Goal: Register for event/course

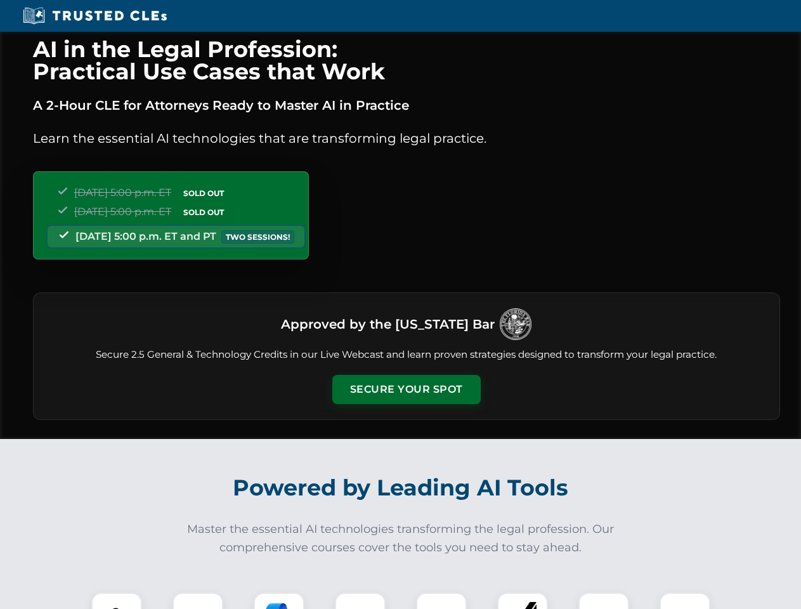
click at [406, 389] on button "Secure Your Spot" at bounding box center [406, 389] width 148 height 29
click at [117, 601] on img at bounding box center [116, 617] width 37 height 37
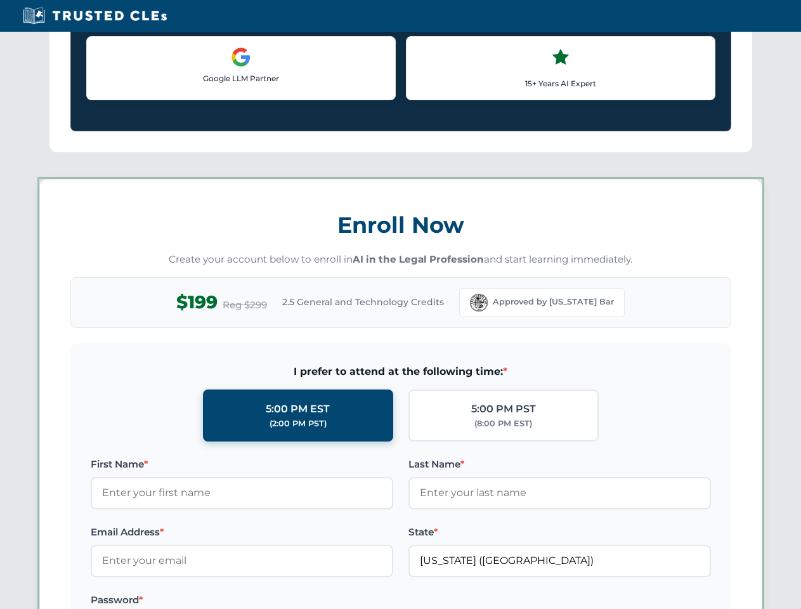
click at [279, 601] on label "Password *" at bounding box center [242, 599] width 303 height 15
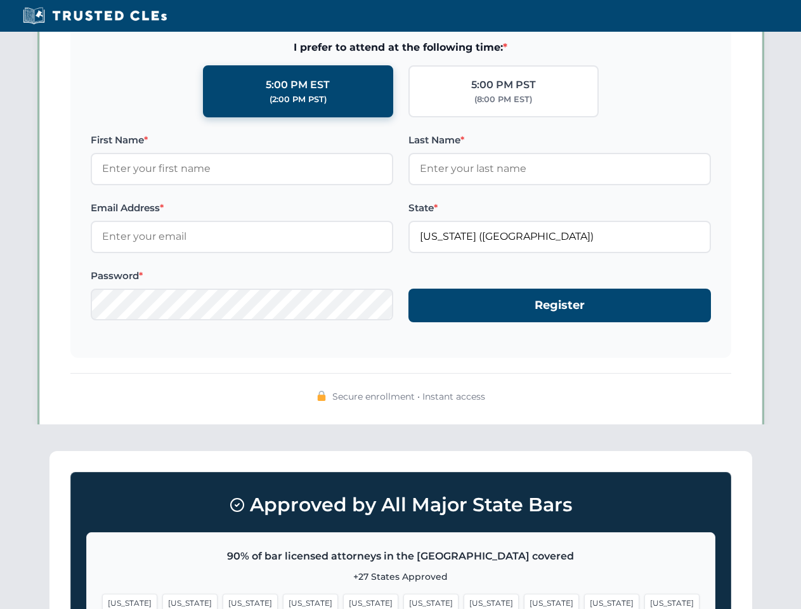
click at [584, 601] on span "[US_STATE]" at bounding box center [611, 603] width 55 height 18
